Goal: Information Seeking & Learning: Learn about a topic

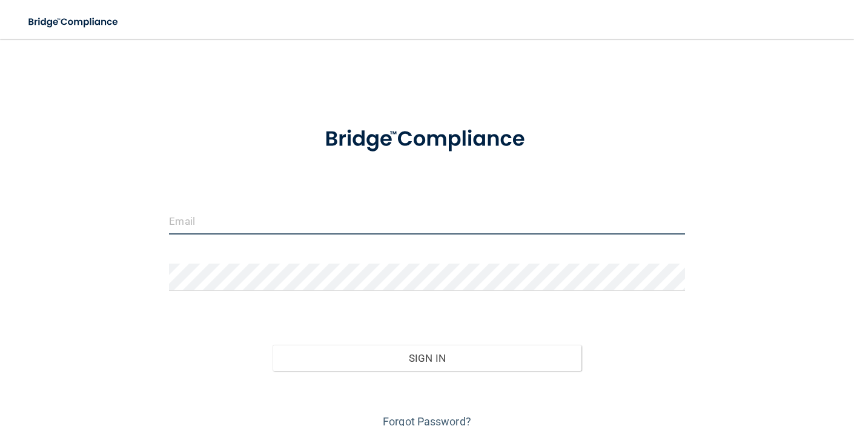
click at [360, 226] on input "email" at bounding box center [426, 220] width 515 height 27
type input "[EMAIL_ADDRESS][DOMAIN_NAME]"
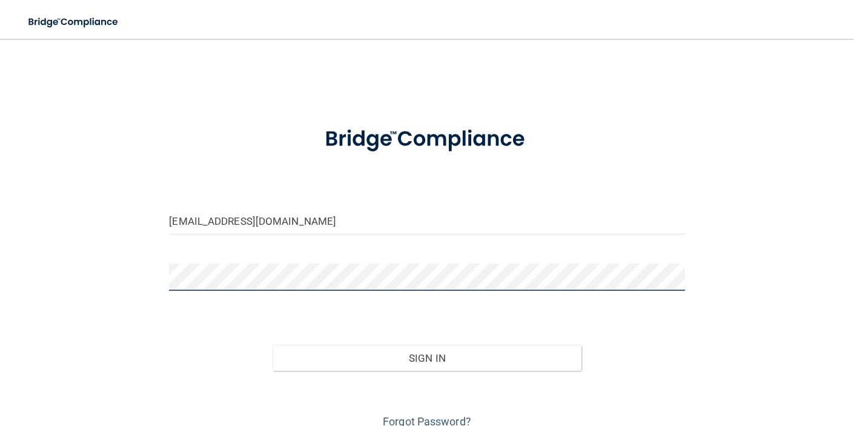
click at [272, 344] on button "Sign In" at bounding box center [426, 357] width 309 height 27
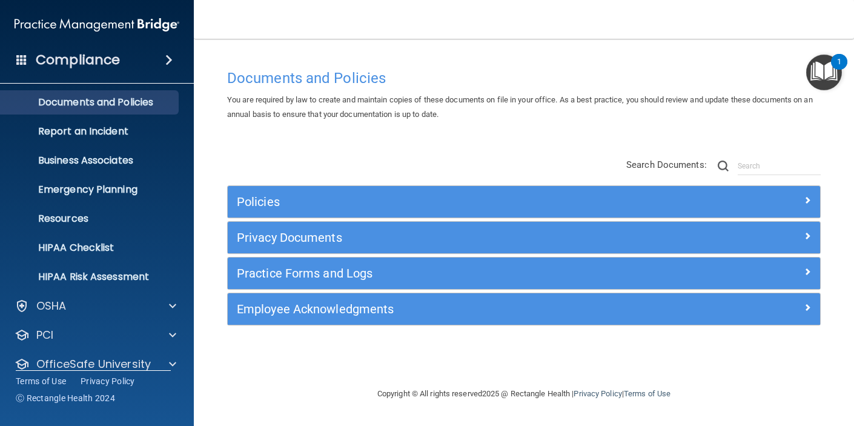
scroll to position [77, 0]
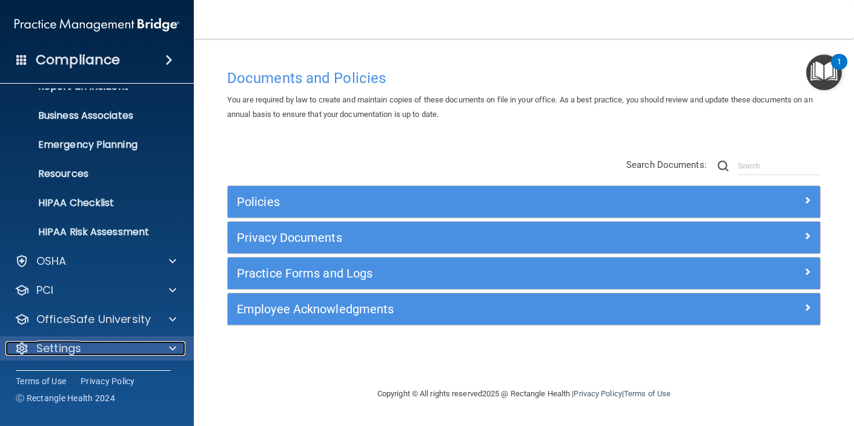
click at [50, 350] on p "Settings" at bounding box center [58, 348] width 45 height 15
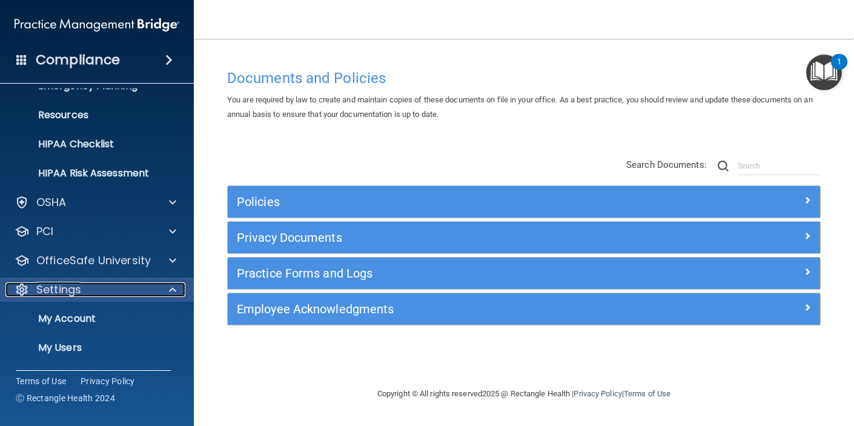
scroll to position [193, 0]
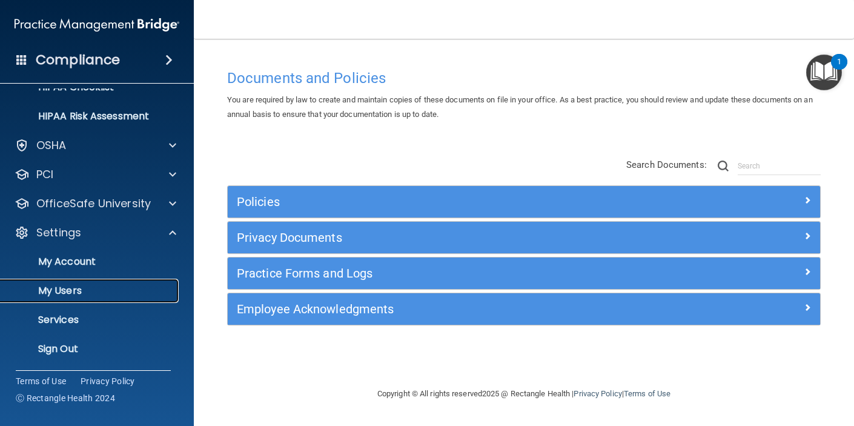
click at [62, 291] on p "My Users" at bounding box center [90, 291] width 165 height 12
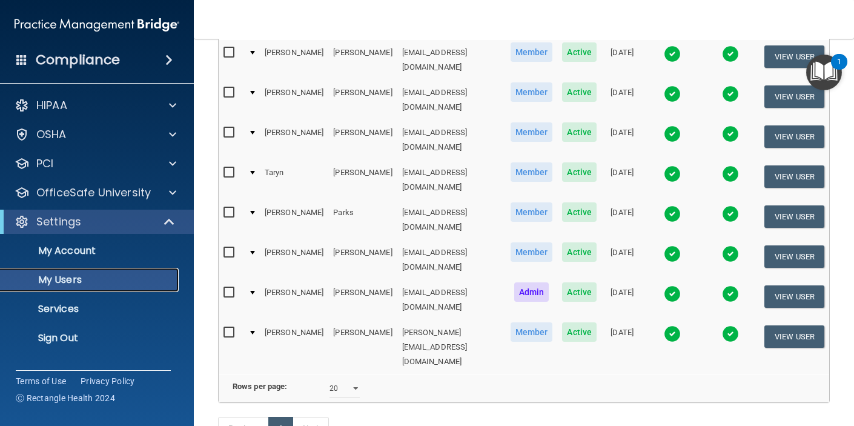
scroll to position [183, 0]
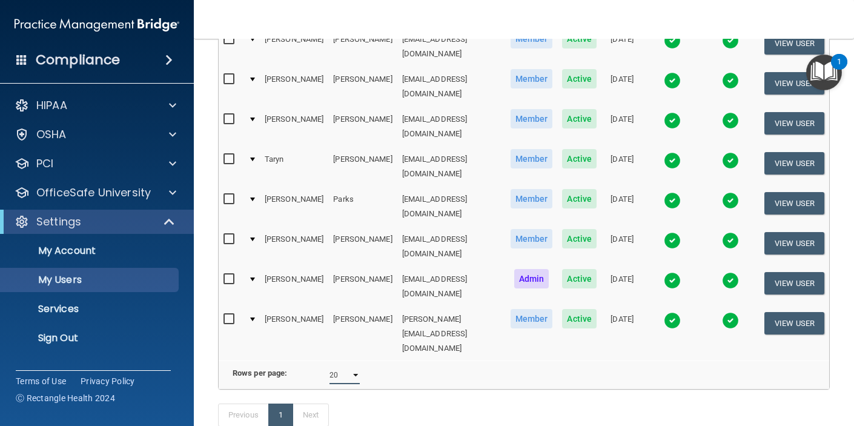
click at [343, 366] on select "10 20 30 40 all" at bounding box center [344, 375] width 30 height 18
select select "8"
click at [329, 366] on select "10 20 30 40 all" at bounding box center [344, 375] width 30 height 18
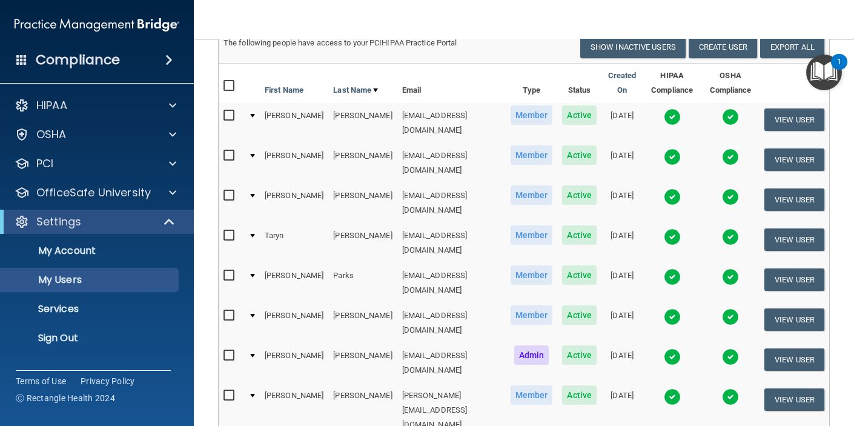
scroll to position [106, 0]
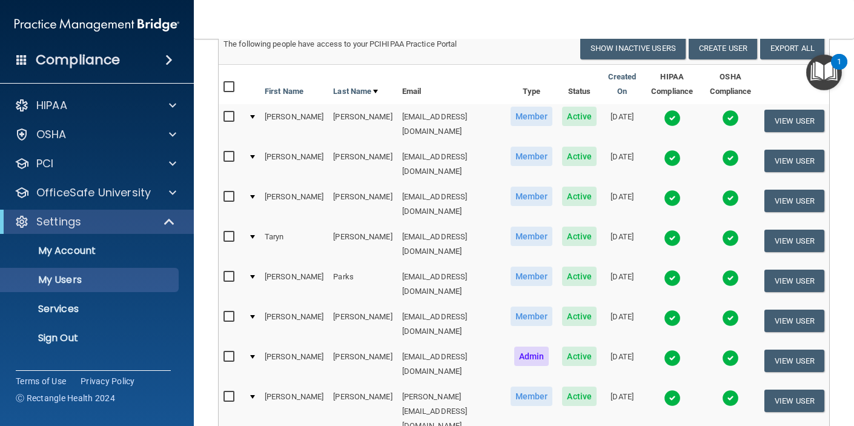
click at [229, 89] on input "checkbox" at bounding box center [230, 87] width 14 height 10
checkbox input "true"
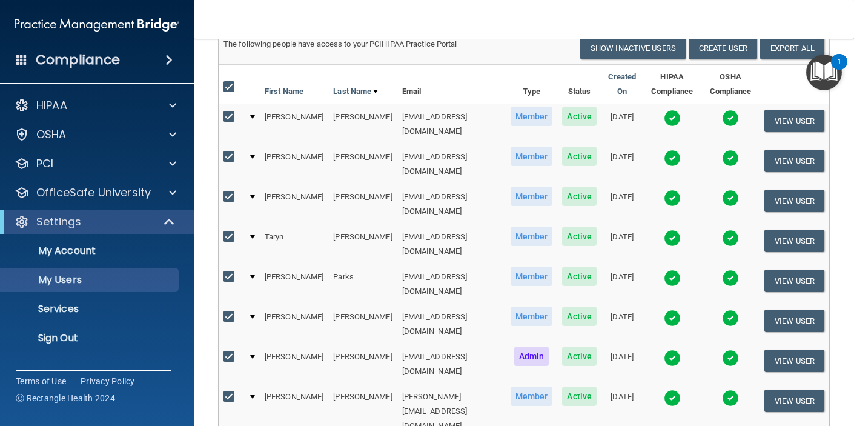
checkbox input "true"
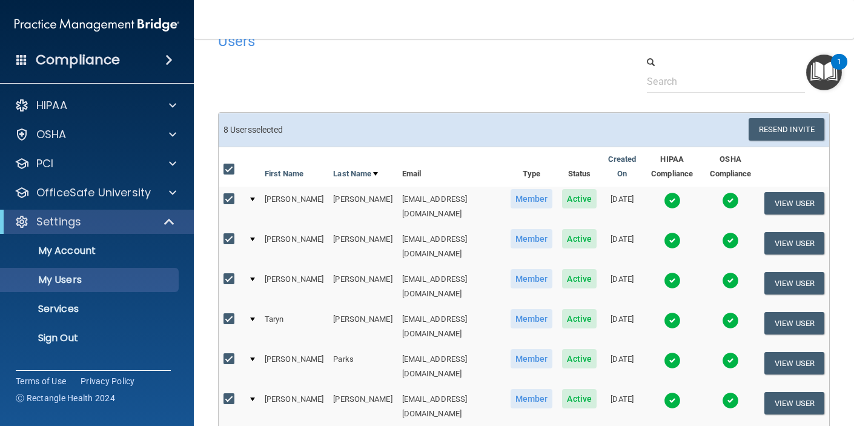
scroll to position [4, 0]
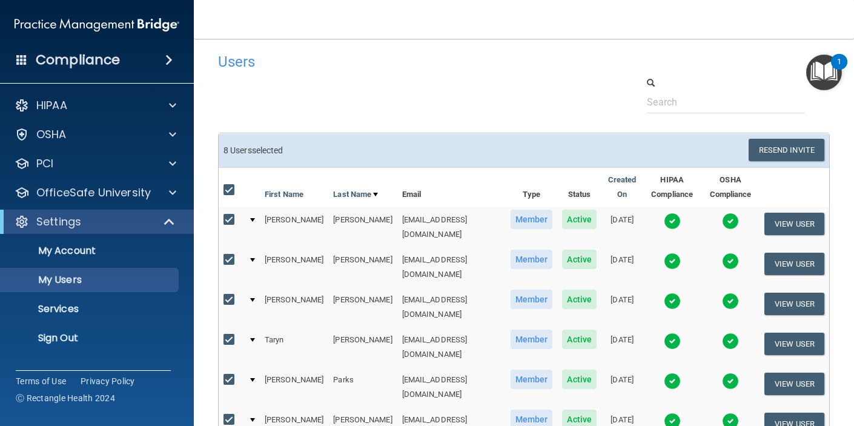
click at [229, 189] on input "checkbox" at bounding box center [230, 190] width 14 height 10
checkbox input "false"
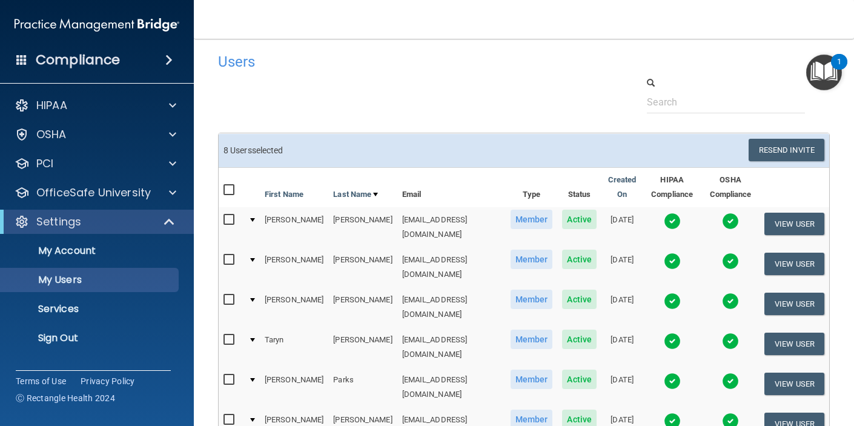
checkbox input "false"
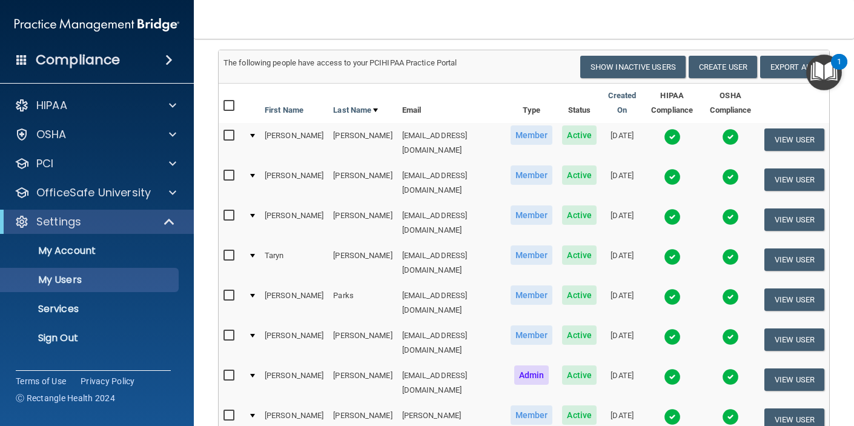
scroll to position [93, 0]
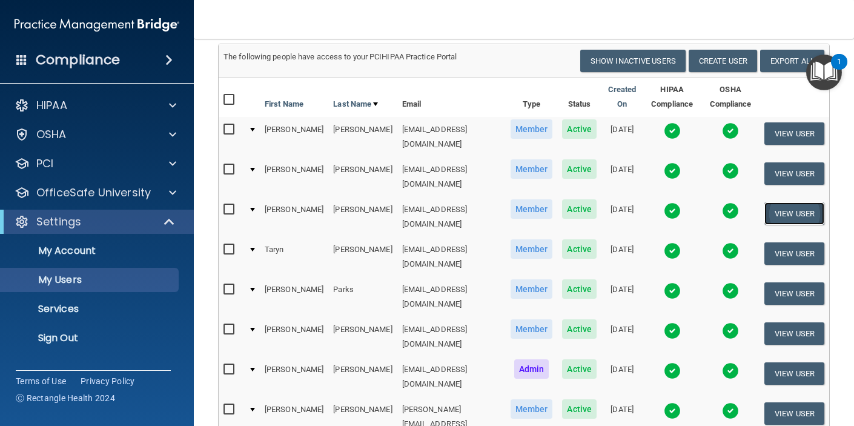
click at [789, 202] on button "View User" at bounding box center [794, 213] width 60 height 22
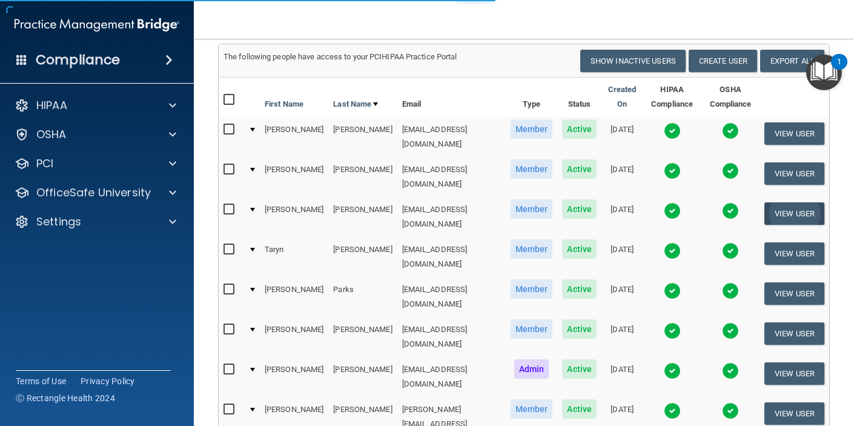
select select "practice_member"
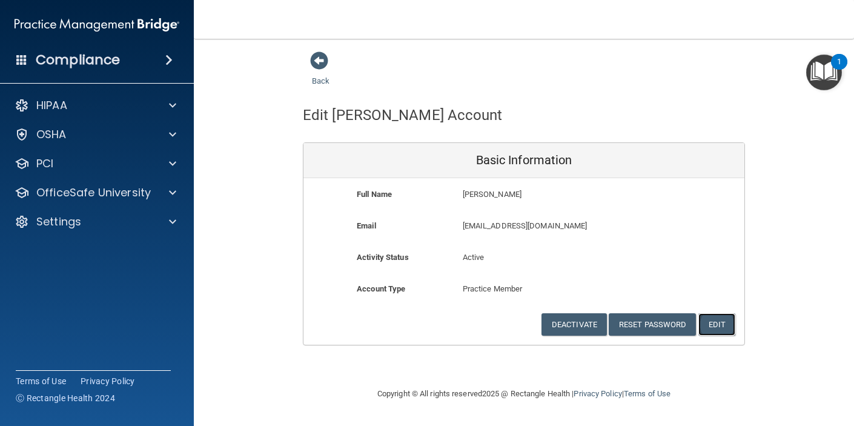
click at [709, 322] on button "Edit" at bounding box center [716, 324] width 37 height 22
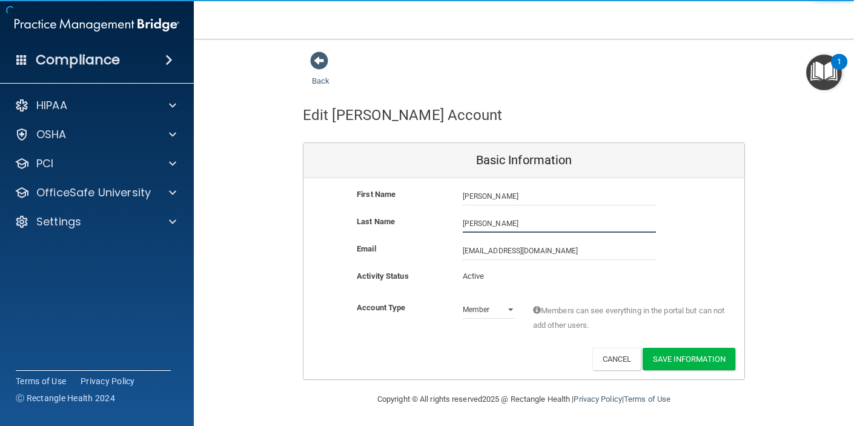
drag, startPoint x: 503, startPoint y: 220, endPoint x: 410, endPoint y: 218, distance: 92.7
click at [409, 218] on div "Last Name Mongeau" at bounding box center [523, 223] width 441 height 18
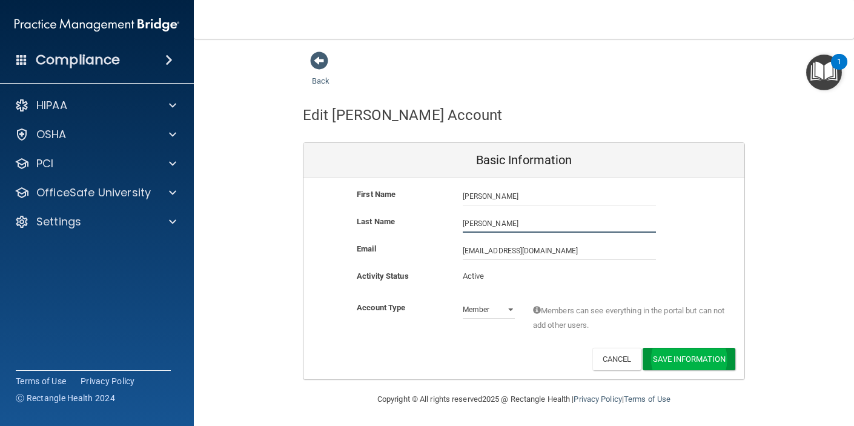
type input "Beikman"
click at [662, 360] on button "Save Information" at bounding box center [688, 359] width 93 height 22
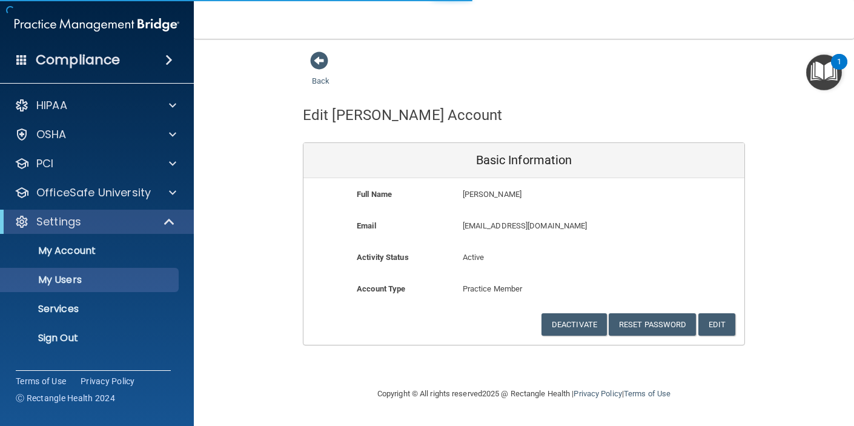
select select "20"
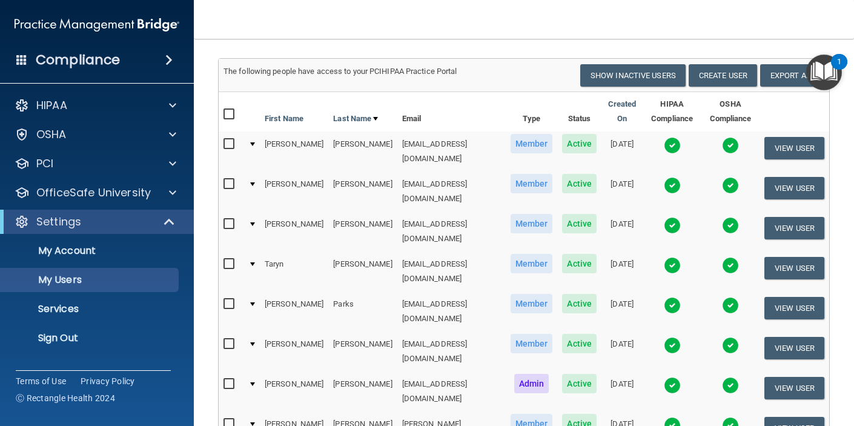
scroll to position [121, 0]
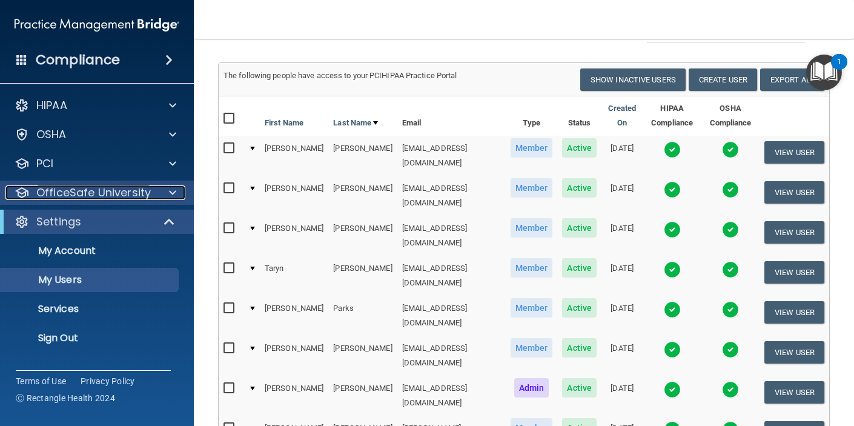
click at [173, 194] on span at bounding box center [172, 192] width 7 height 15
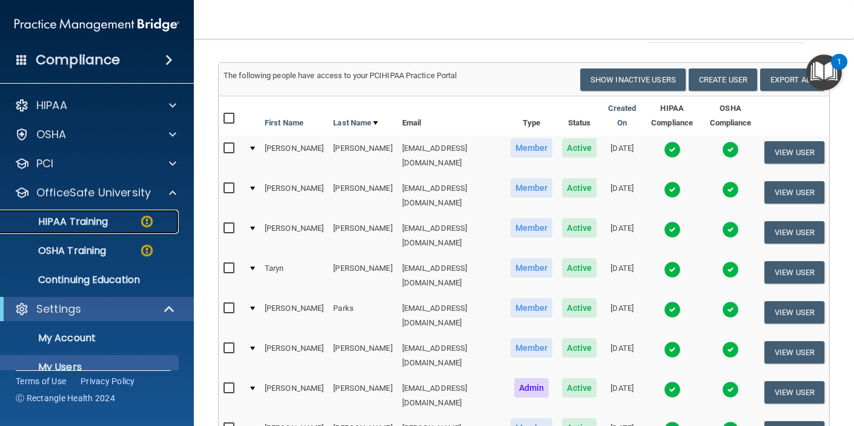
click at [149, 220] on img at bounding box center [146, 221] width 15 height 15
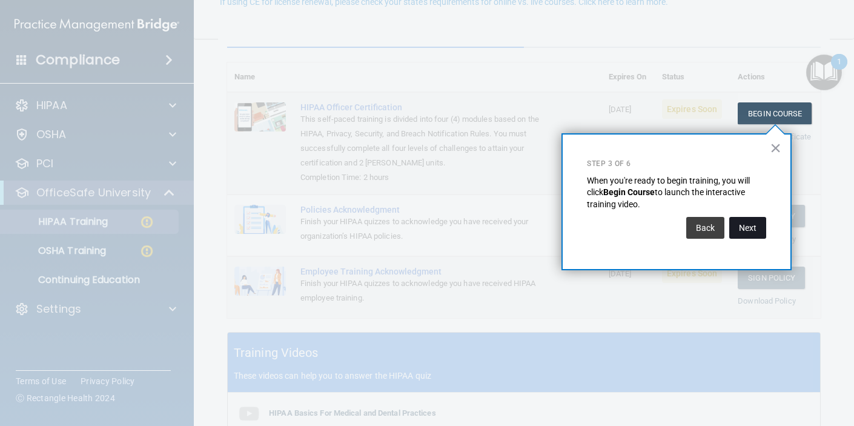
click at [740, 224] on button "Next" at bounding box center [747, 228] width 37 height 22
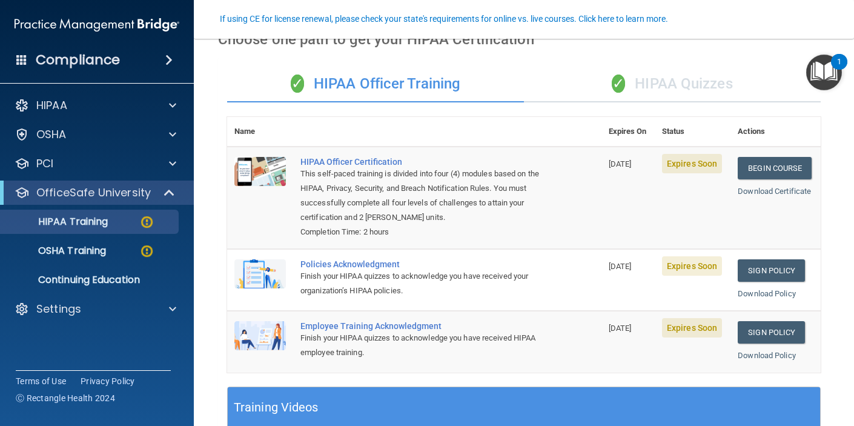
scroll to position [64, 0]
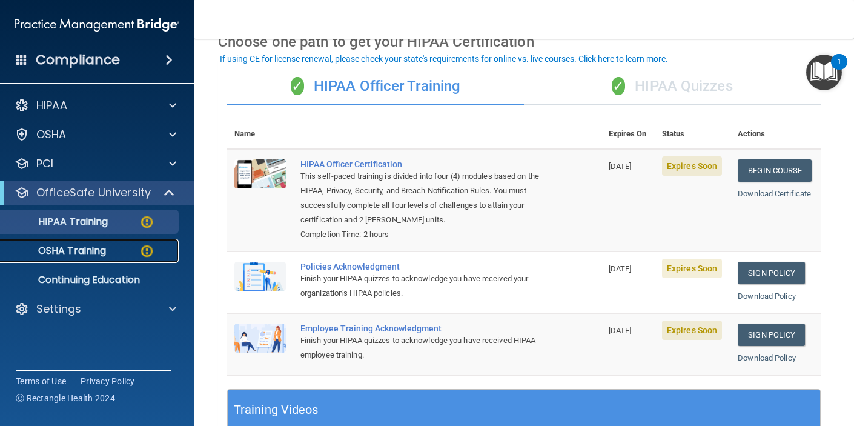
click at [117, 249] on div "OSHA Training" at bounding box center [90, 251] width 165 height 12
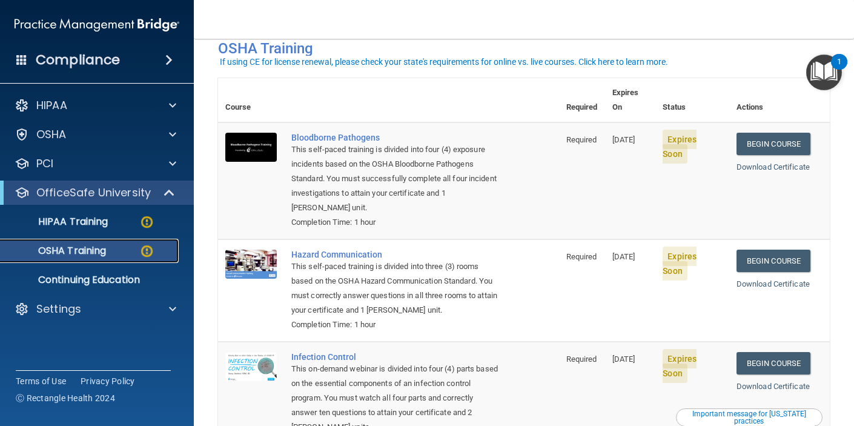
scroll to position [61, 0]
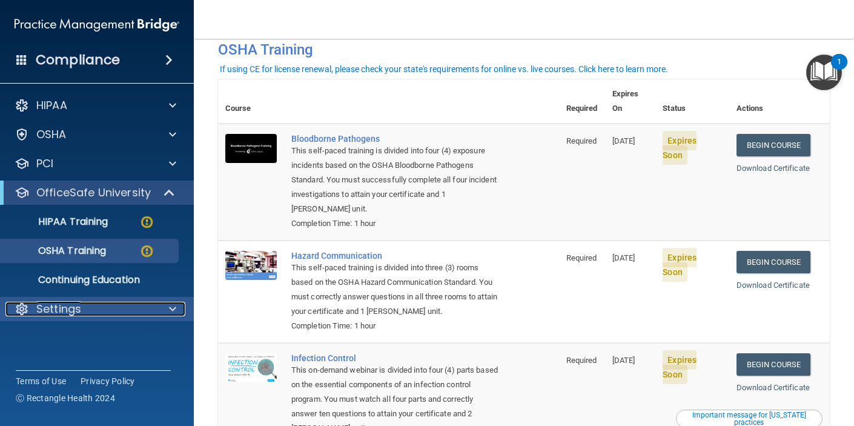
click at [177, 312] on div at bounding box center [171, 308] width 30 height 15
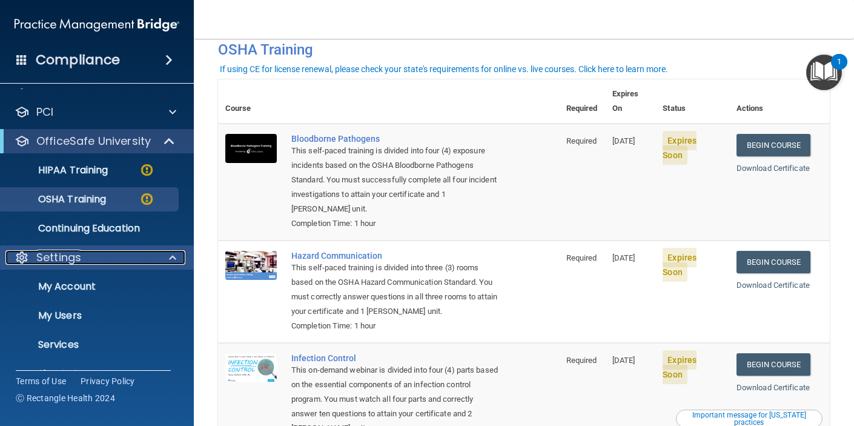
scroll to position [77, 0]
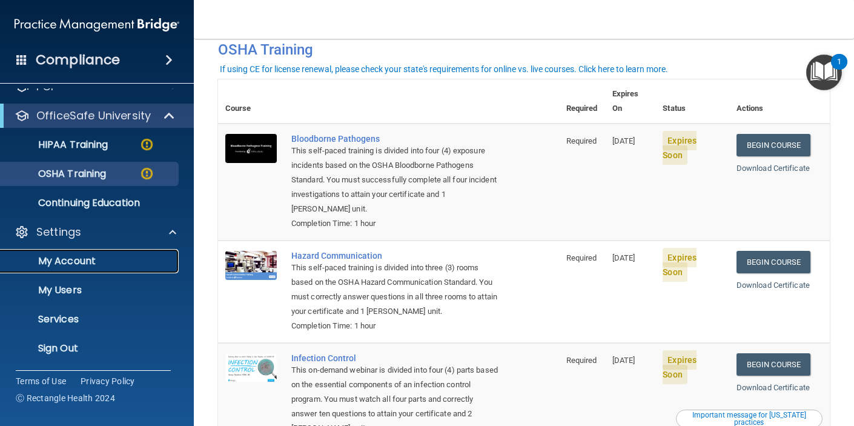
click at [106, 266] on p "My Account" at bounding box center [90, 261] width 165 height 12
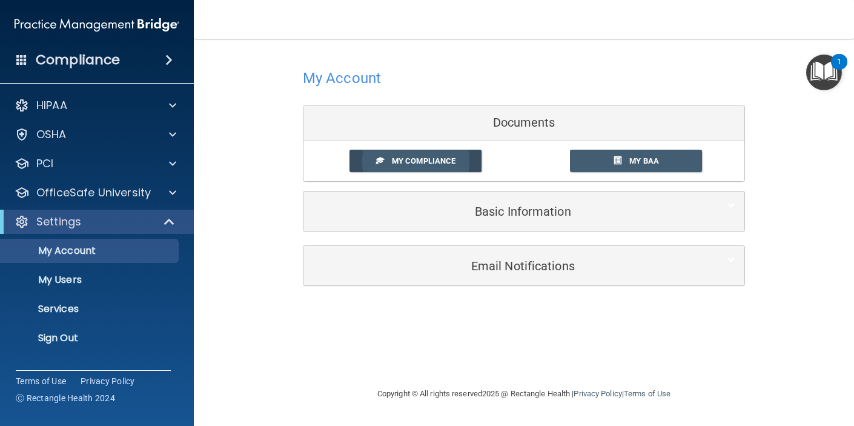
click at [387, 163] on link "My Compliance" at bounding box center [415, 161] width 133 height 22
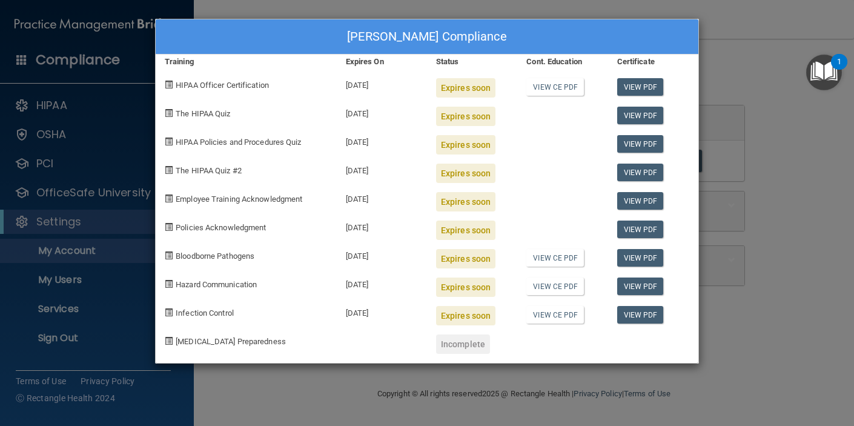
click at [278, 377] on div "Nathan Schmidt's Compliance Training Expires On Status Cont. Education Certific…" at bounding box center [427, 213] width 854 height 426
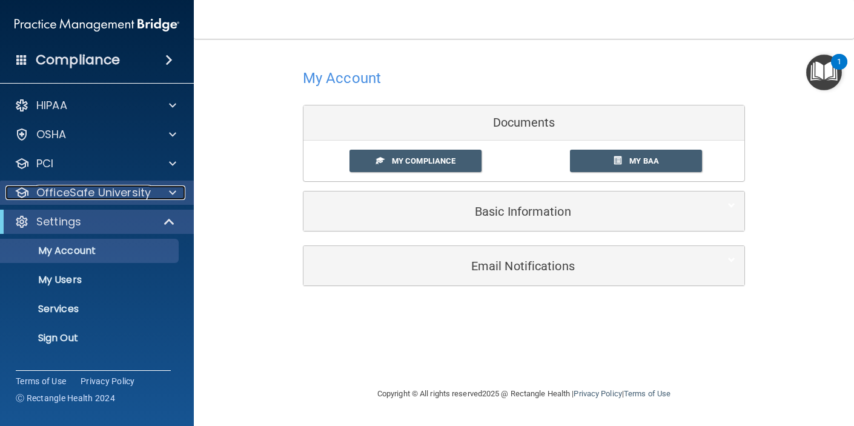
click at [93, 194] on p "OfficeSafe University" at bounding box center [93, 192] width 114 height 15
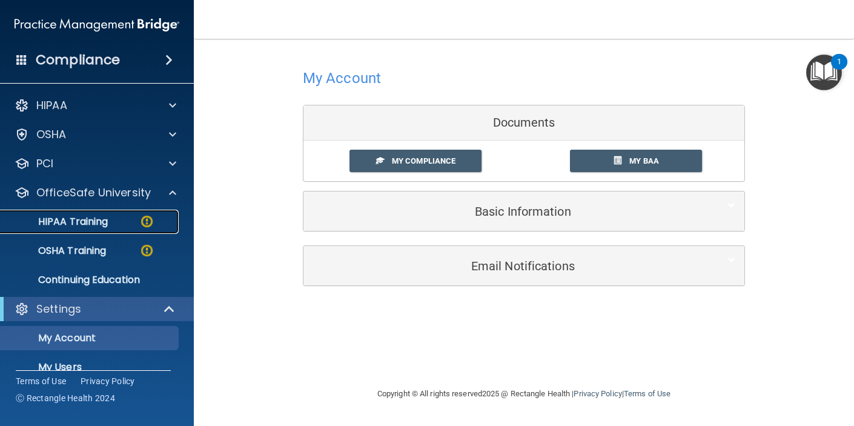
click at [90, 216] on p "HIPAA Training" at bounding box center [58, 222] width 100 height 12
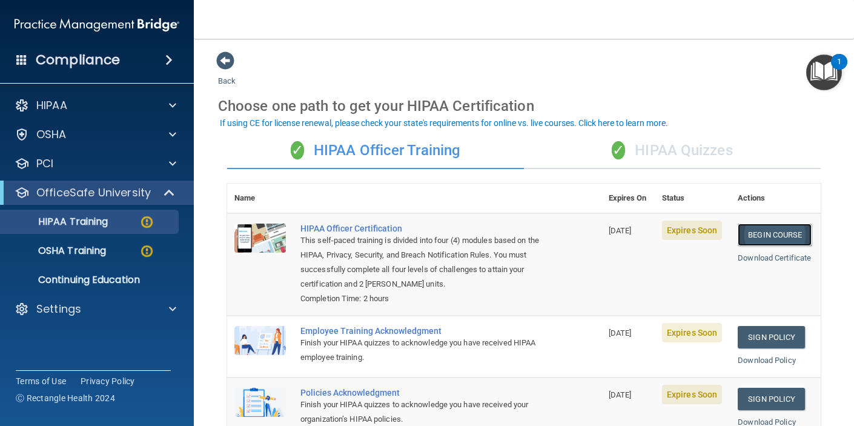
click at [753, 234] on link "Begin Course" at bounding box center [774, 234] width 74 height 22
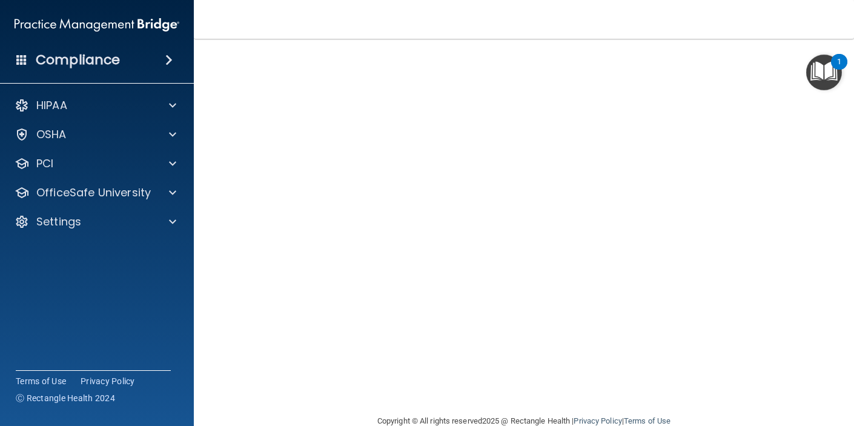
scroll to position [97, 0]
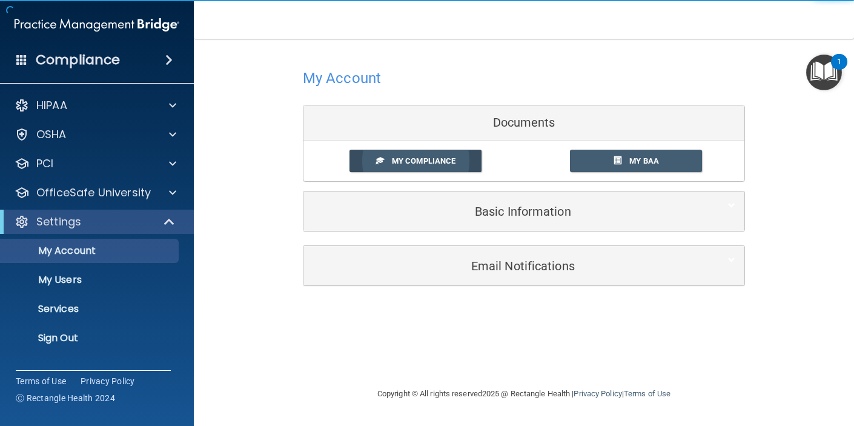
click at [453, 160] on span "My Compliance" at bounding box center [424, 160] width 64 height 9
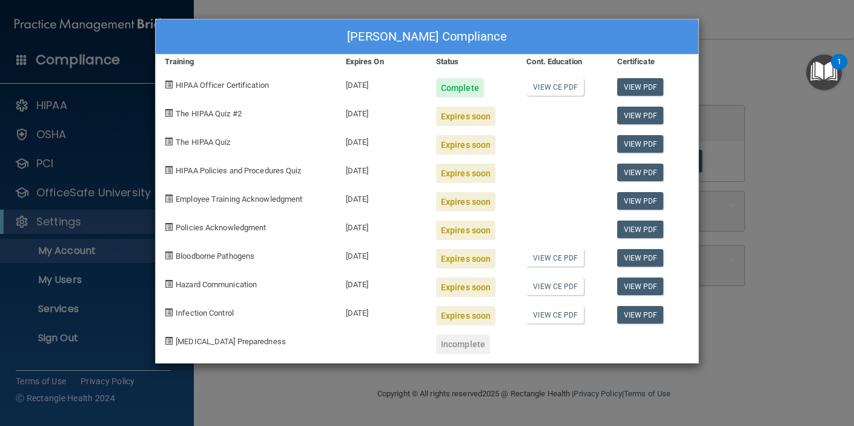
click at [813, 183] on div "Nathan Schmidt's Compliance Training Expires On Status Cont. Education Certific…" at bounding box center [427, 213] width 854 height 426
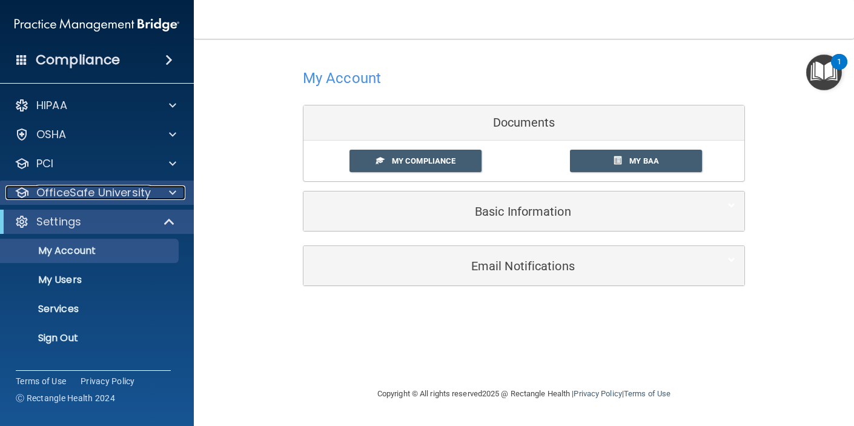
click at [49, 194] on p "OfficeSafe University" at bounding box center [93, 192] width 114 height 15
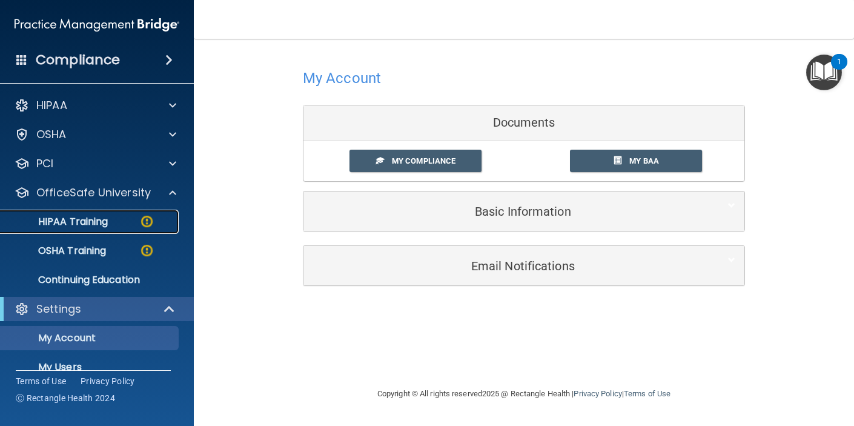
click at [55, 225] on p "HIPAA Training" at bounding box center [58, 222] width 100 height 12
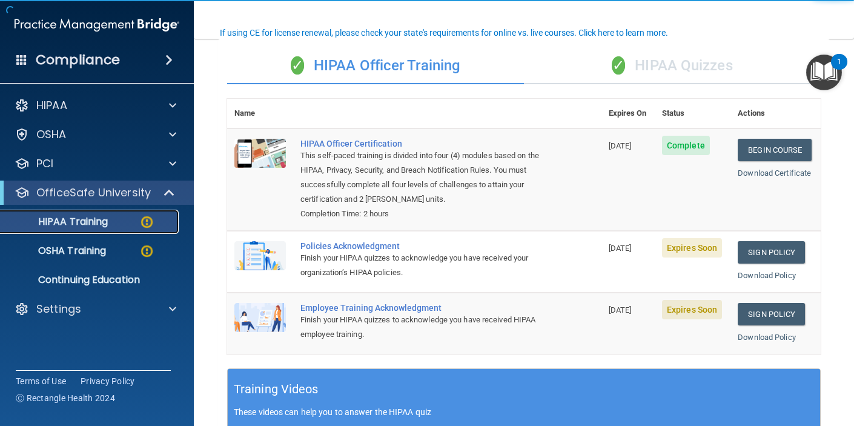
scroll to position [91, 0]
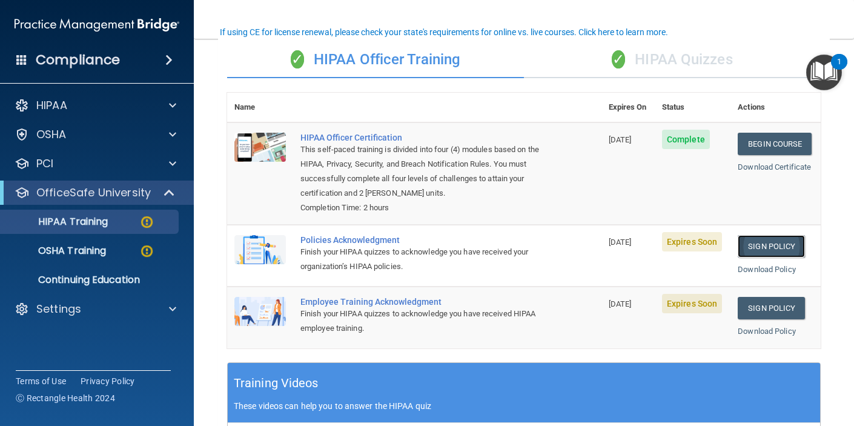
click at [762, 248] on link "Sign Policy" at bounding box center [770, 246] width 67 height 22
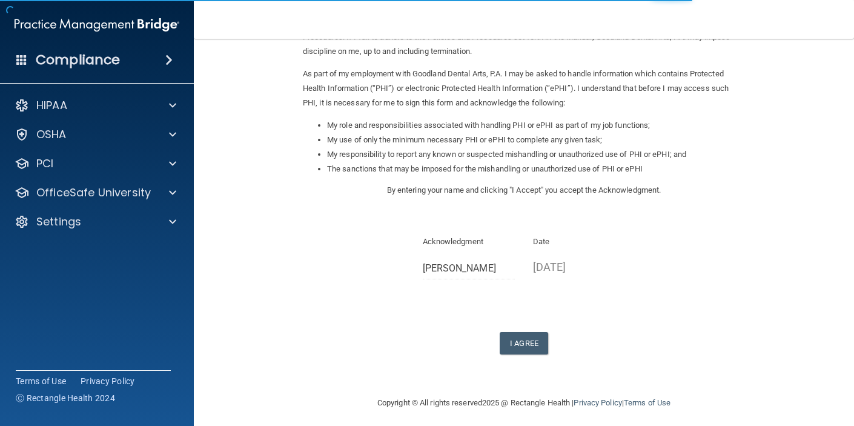
scroll to position [124, 0]
click at [529, 346] on button "I Agree" at bounding box center [523, 342] width 48 height 22
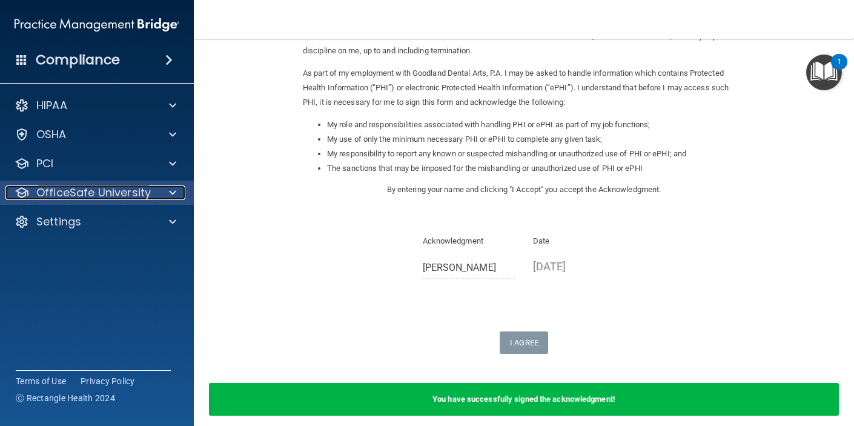
click at [121, 189] on p "OfficeSafe University" at bounding box center [93, 192] width 114 height 15
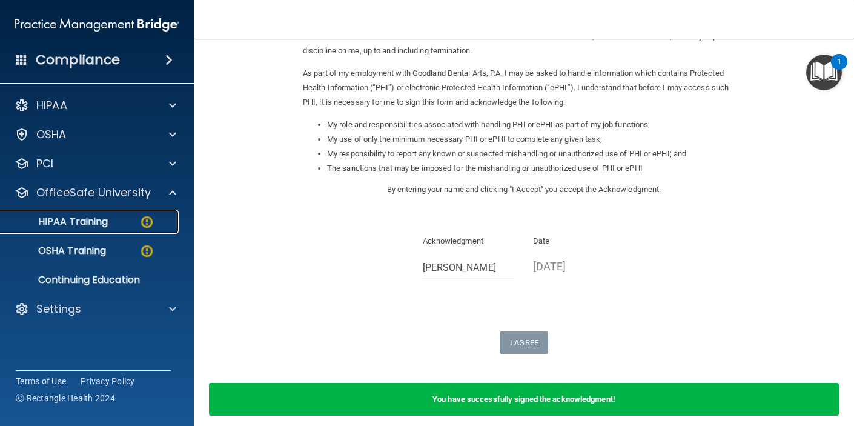
click at [104, 221] on p "HIPAA Training" at bounding box center [58, 222] width 100 height 12
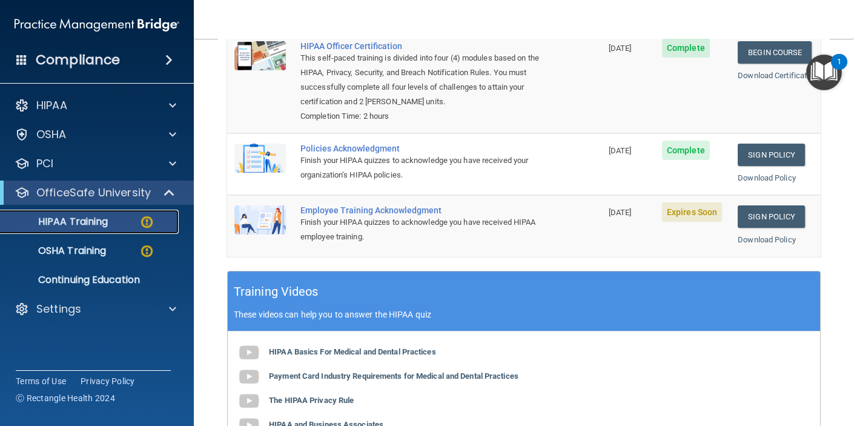
scroll to position [185, 0]
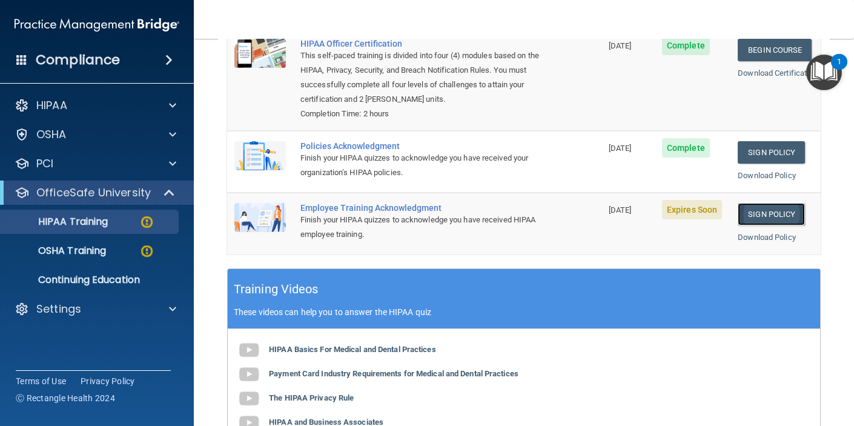
click at [760, 212] on link "Sign Policy" at bounding box center [770, 214] width 67 height 22
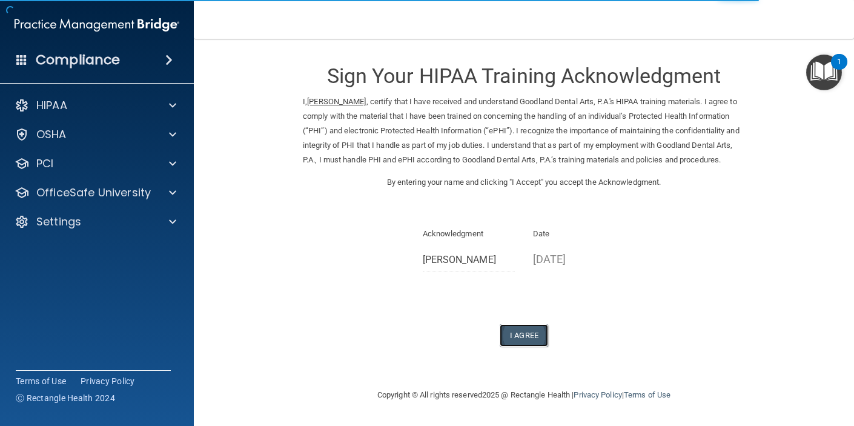
click at [525, 346] on button "I Agree" at bounding box center [523, 335] width 48 height 22
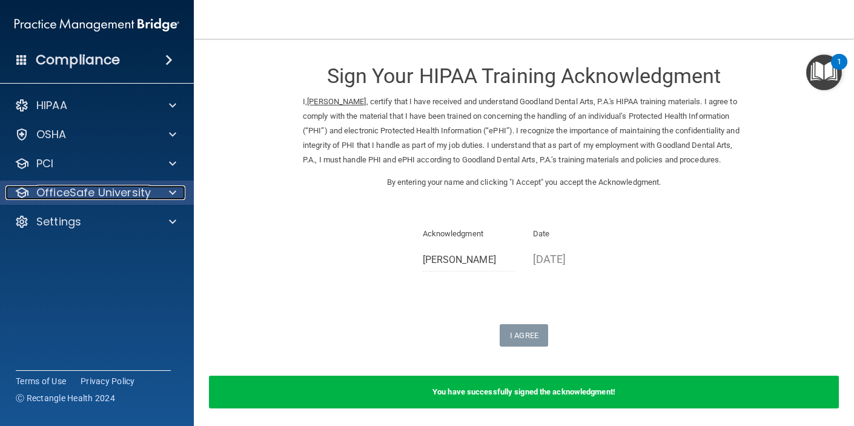
click at [84, 188] on p "OfficeSafe University" at bounding box center [93, 192] width 114 height 15
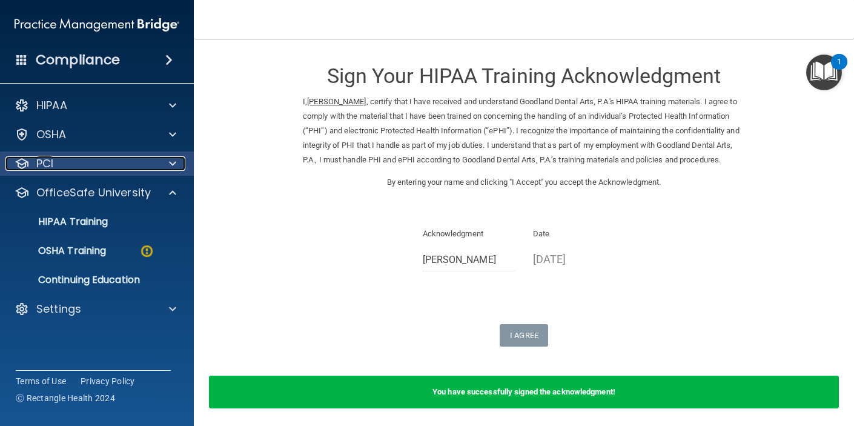
click at [70, 160] on div "PCI" at bounding box center [80, 163] width 150 height 15
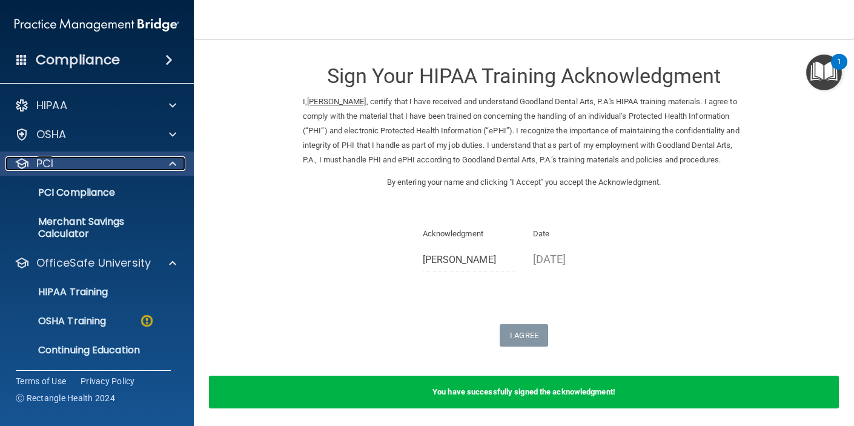
click at [70, 160] on div "PCI" at bounding box center [80, 163] width 150 height 15
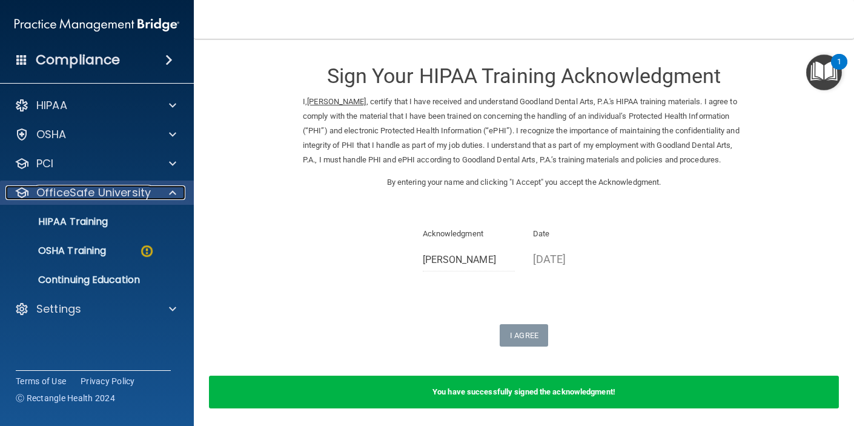
click at [71, 193] on p "OfficeSafe University" at bounding box center [93, 192] width 114 height 15
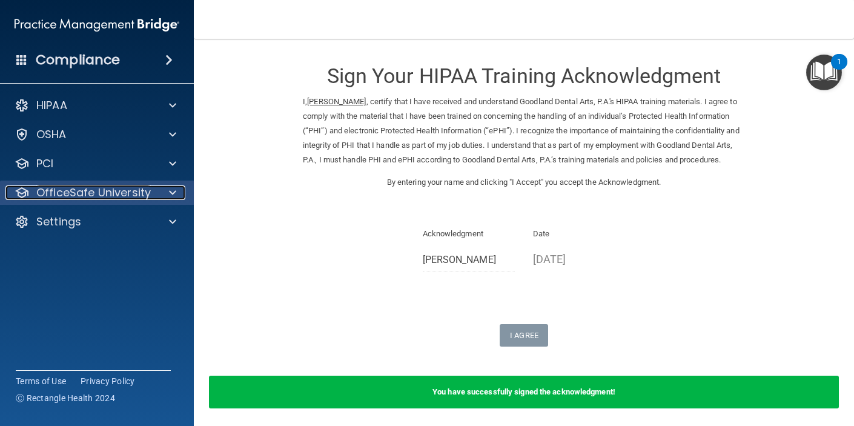
click at [71, 193] on p "OfficeSafe University" at bounding box center [93, 192] width 114 height 15
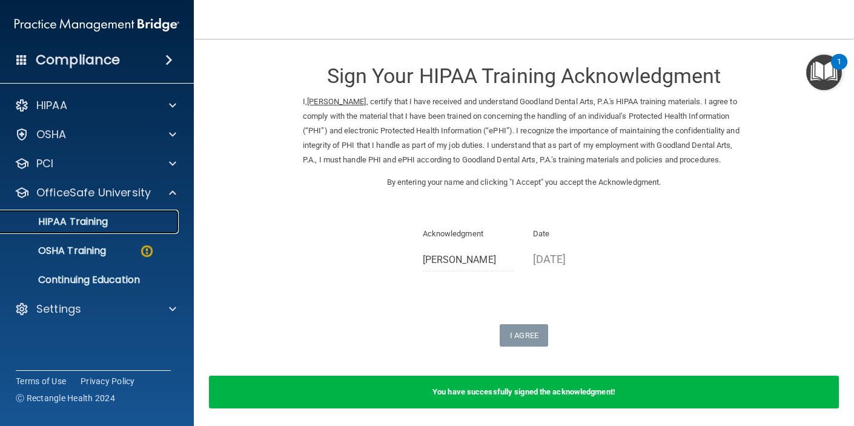
click at [76, 233] on link "HIPAA Training" at bounding box center [83, 221] width 191 height 24
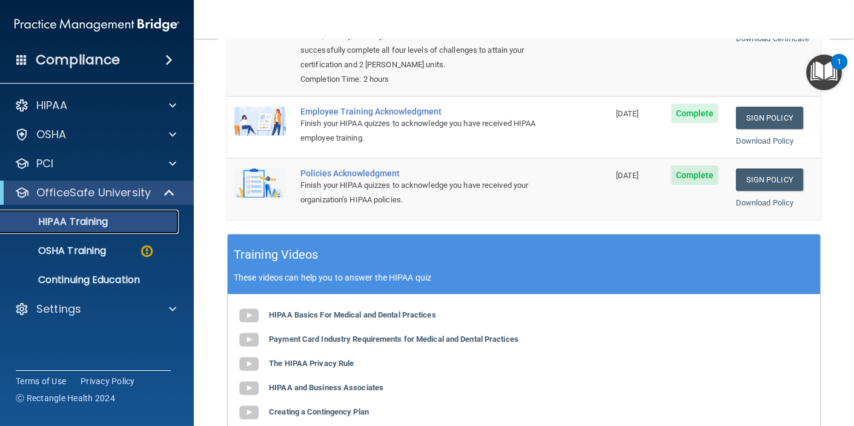
scroll to position [220, 0]
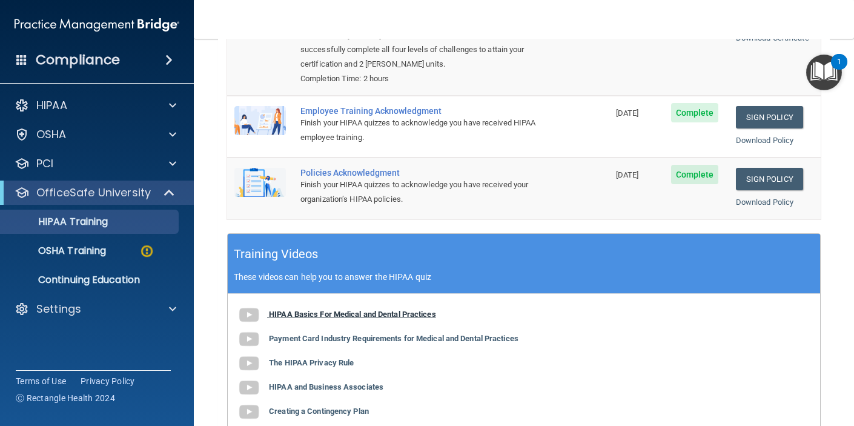
click at [298, 314] on b "HIPAA Basics For Medical and Dental Practices" at bounding box center [352, 313] width 167 height 9
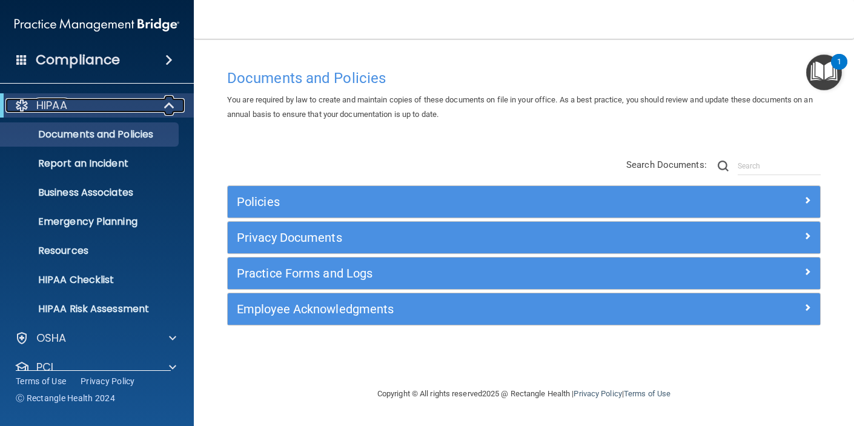
click at [171, 108] on span at bounding box center [170, 105] width 10 height 15
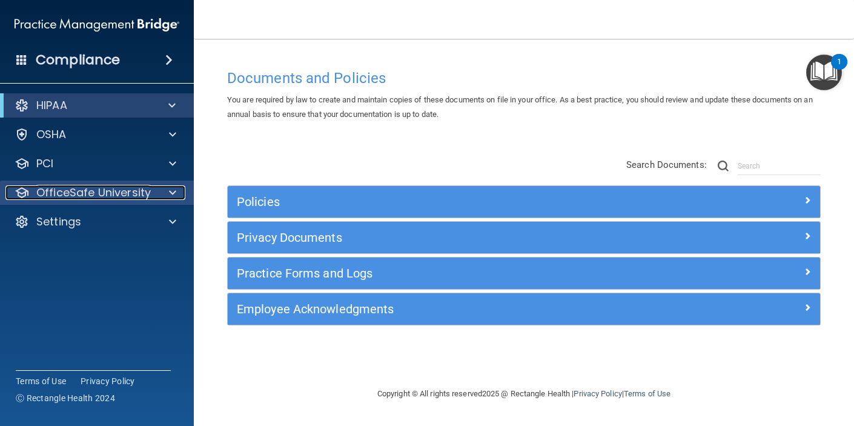
click at [150, 187] on div "OfficeSafe University" at bounding box center [80, 192] width 150 height 15
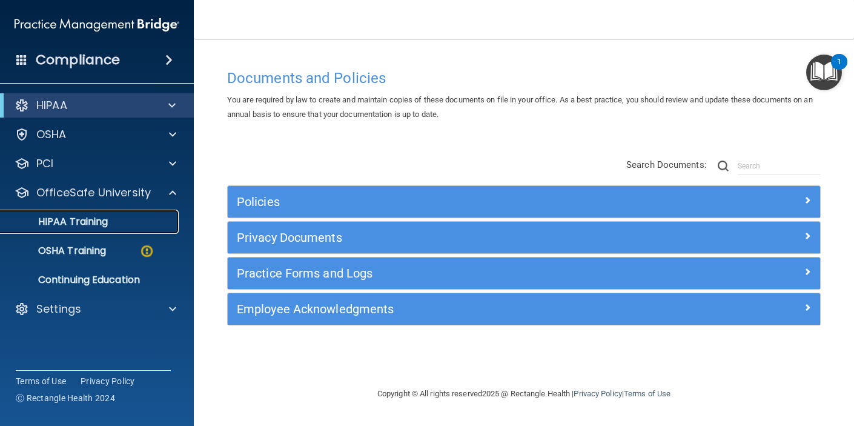
click at [134, 221] on div "HIPAA Training" at bounding box center [90, 222] width 165 height 12
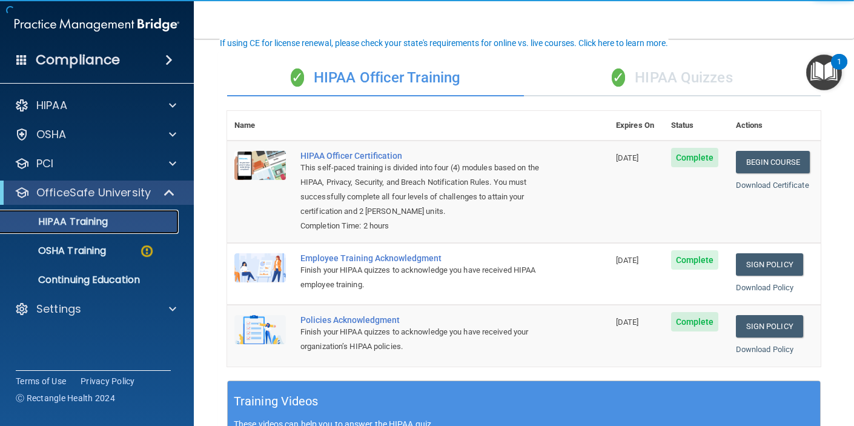
scroll to position [80, 0]
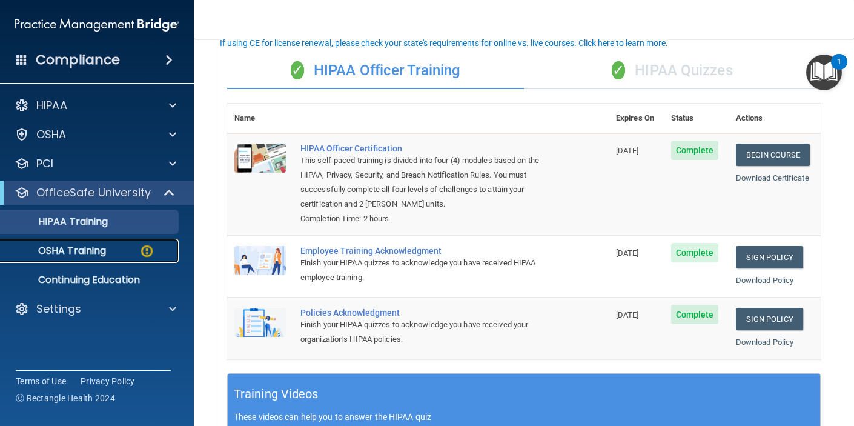
click at [142, 245] on img at bounding box center [146, 250] width 15 height 15
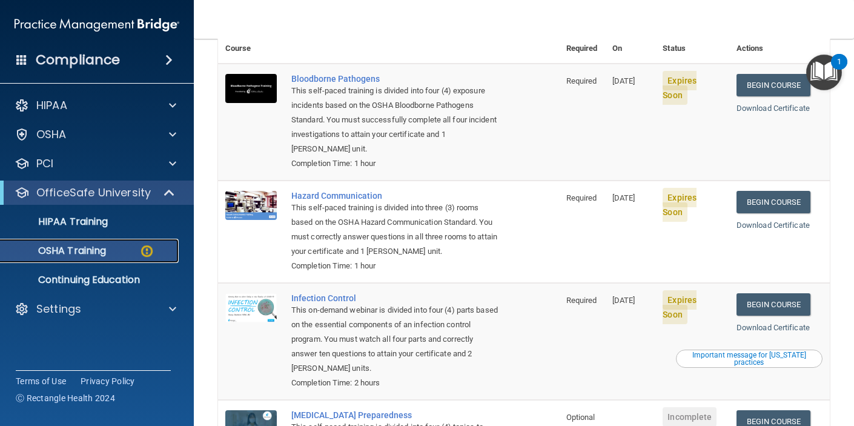
scroll to position [119, 0]
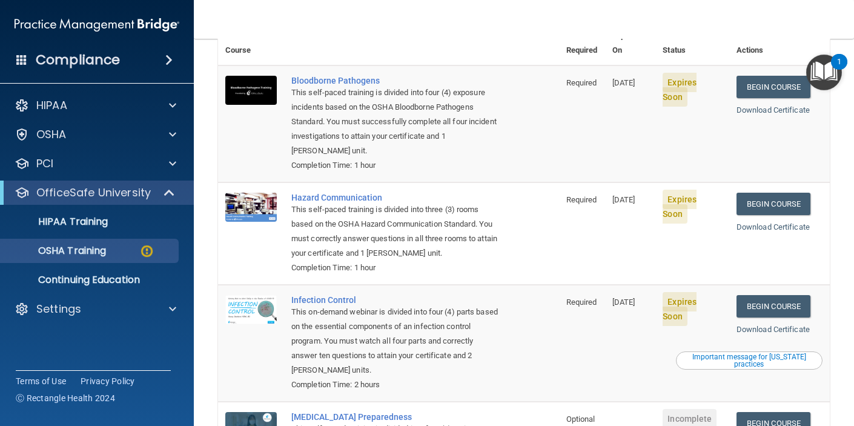
click at [750, 353] on div "Important message for California practices" at bounding box center [748, 360] width 143 height 15
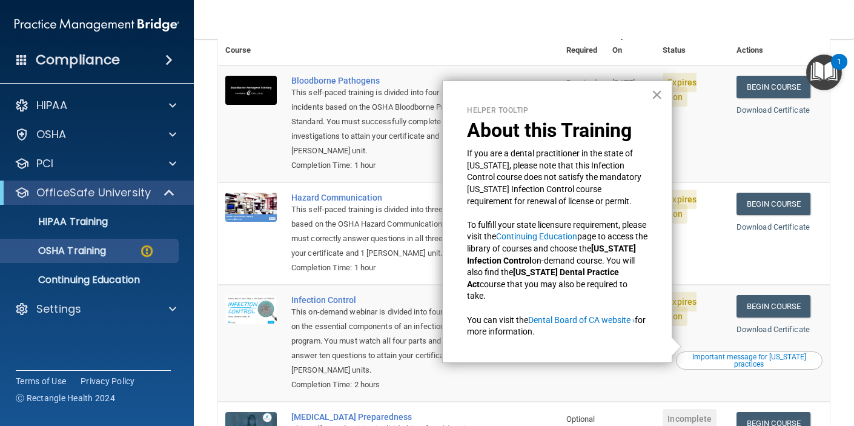
click at [655, 96] on button "×" at bounding box center [657, 94] width 12 height 19
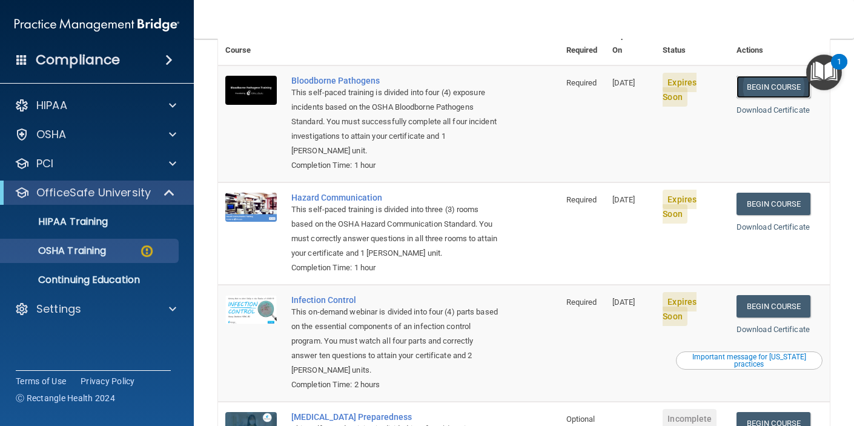
click at [752, 76] on link "Begin Course" at bounding box center [773, 87] width 74 height 22
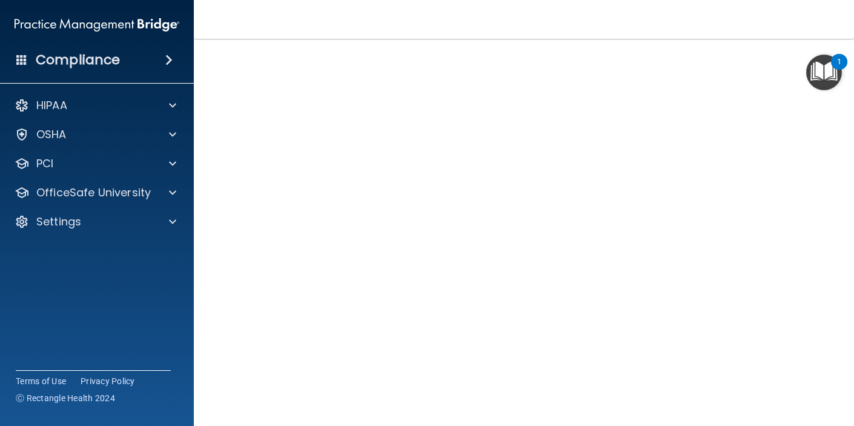
scroll to position [50, 0]
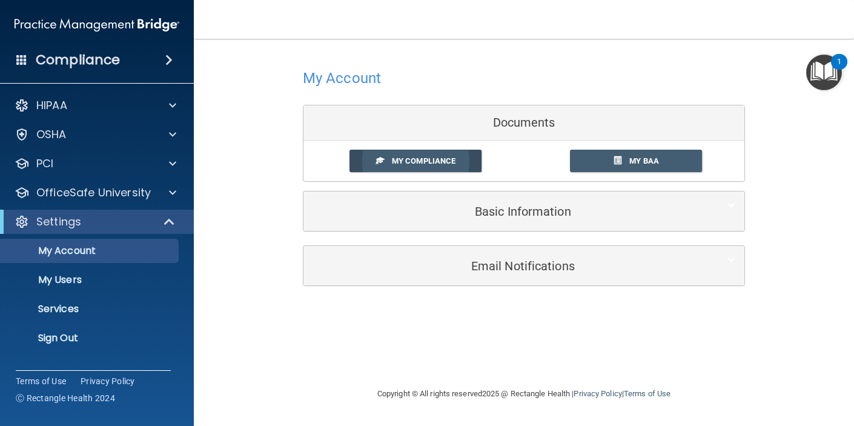
click at [446, 156] on span "My Compliance" at bounding box center [424, 160] width 64 height 9
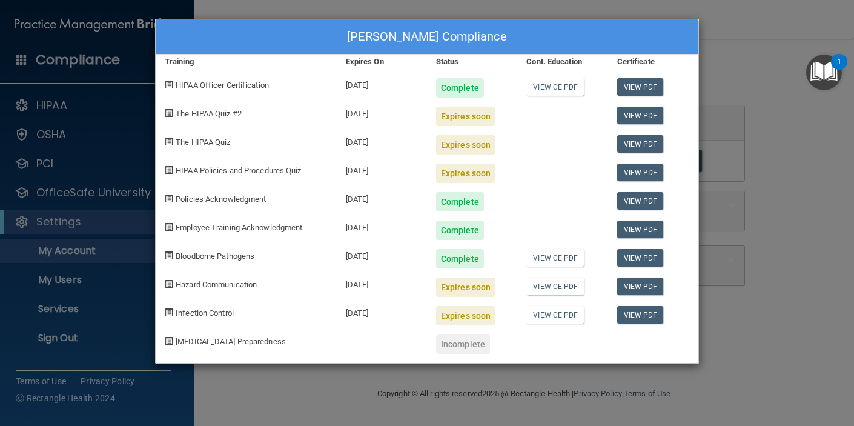
click at [750, 334] on div "Nathan Schmidt's Compliance Training Expires On Status Cont. Education Certific…" at bounding box center [427, 213] width 854 height 426
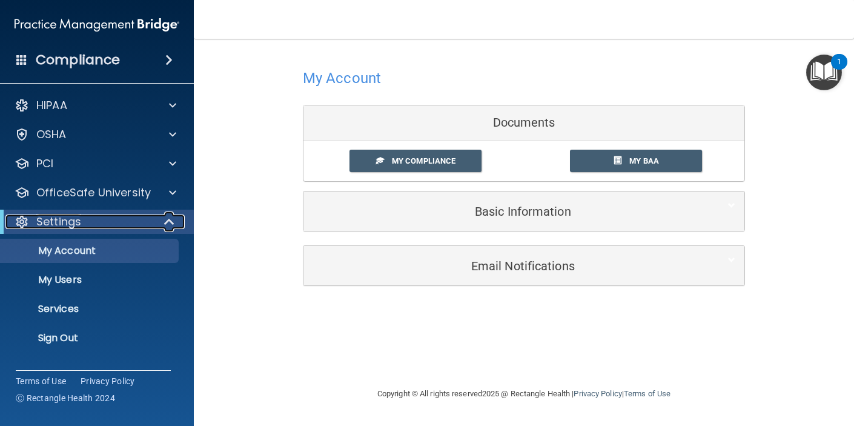
click at [88, 223] on div "Settings" at bounding box center [80, 221] width 150 height 15
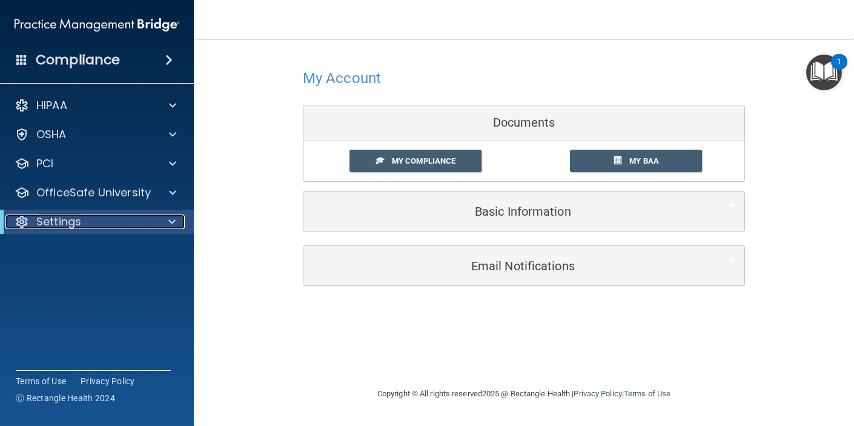
click at [88, 223] on div "Settings" at bounding box center [80, 221] width 150 height 15
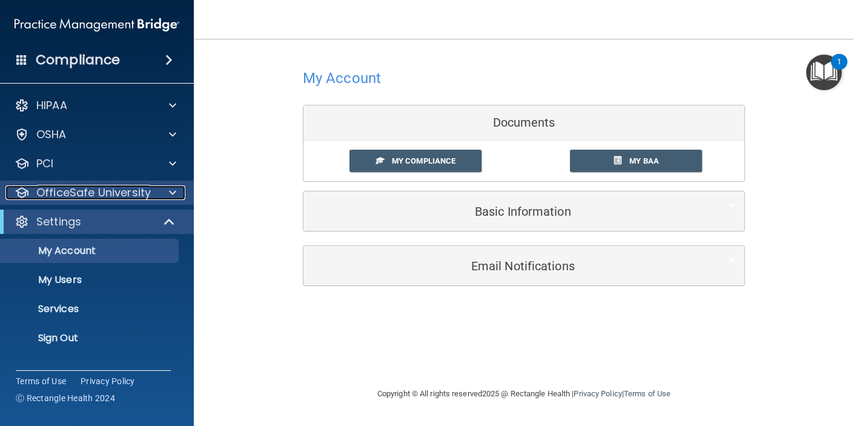
click at [61, 191] on p "OfficeSafe University" at bounding box center [93, 192] width 114 height 15
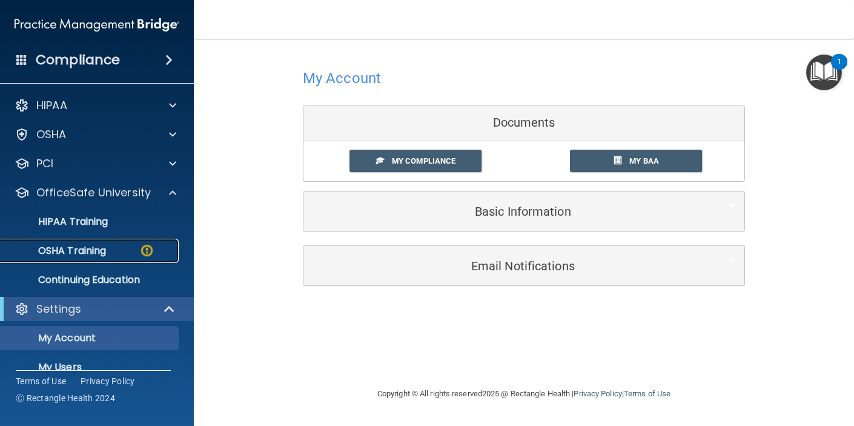
click at [71, 252] on p "OSHA Training" at bounding box center [57, 251] width 98 height 12
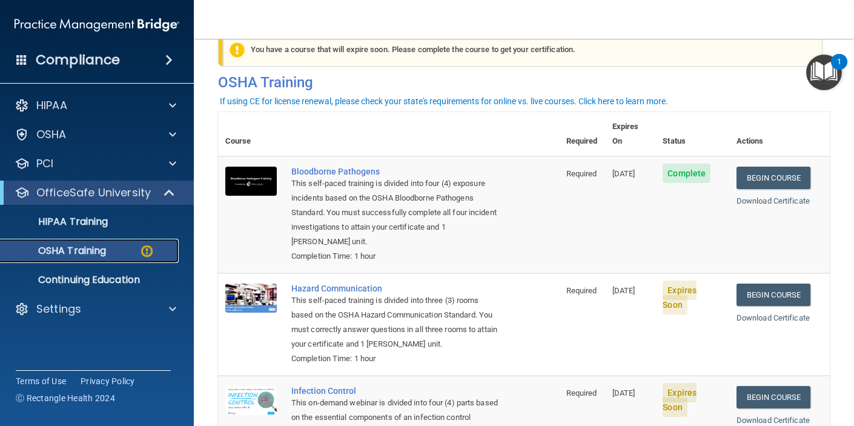
scroll to position [29, 0]
